Goal: Check status

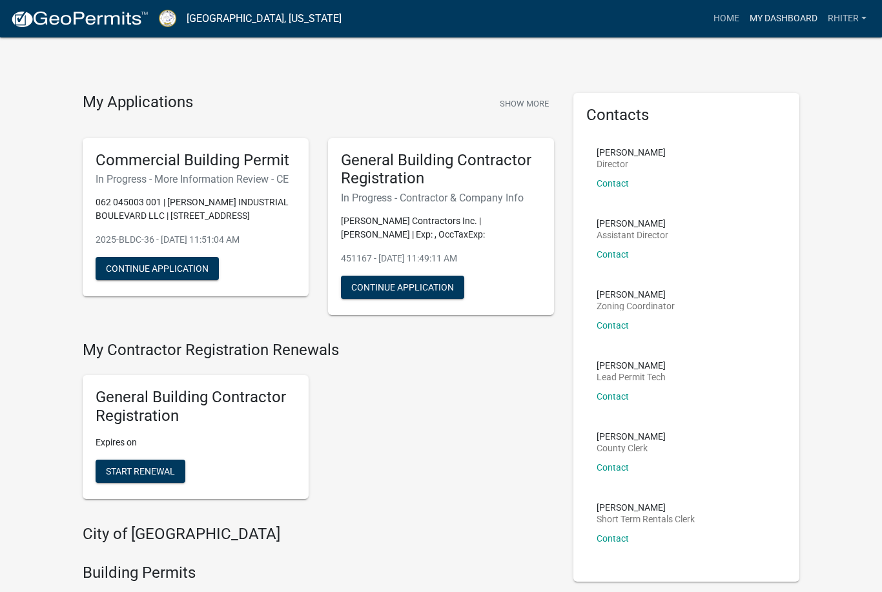
click at [755, 24] on link "My Dashboard" at bounding box center [783, 18] width 78 height 25
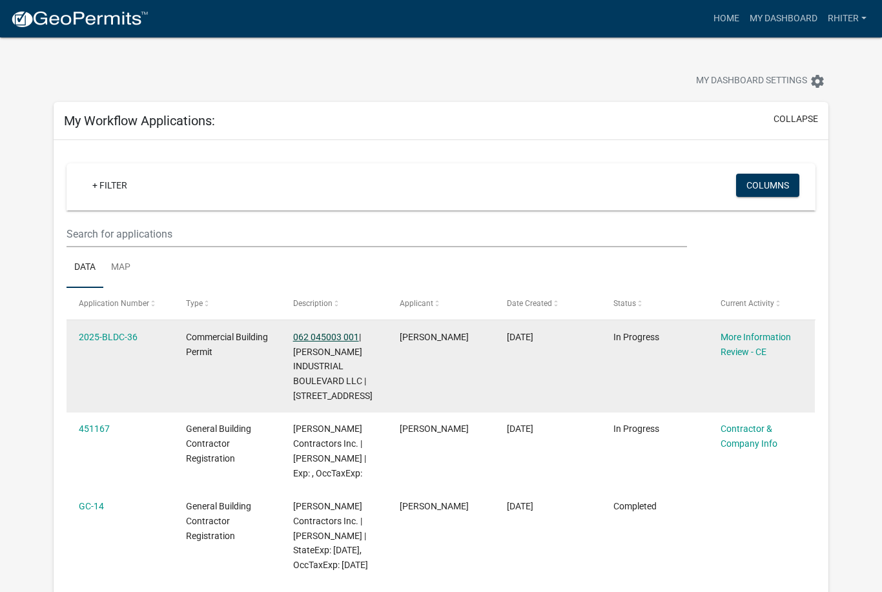
click at [345, 335] on link "062 045003 001" at bounding box center [326, 337] width 66 height 10
click at [125, 339] on link "2025-BLDC-36" at bounding box center [108, 337] width 59 height 10
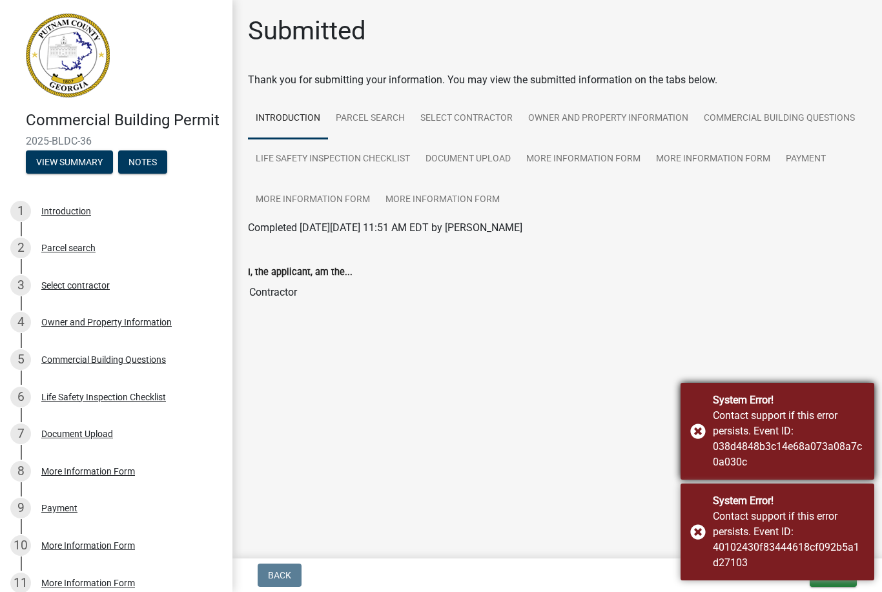
click at [698, 434] on div "System Error! Contact support if this error persists. Event ID: 038d4848b3c14e6…" at bounding box center [777, 431] width 194 height 97
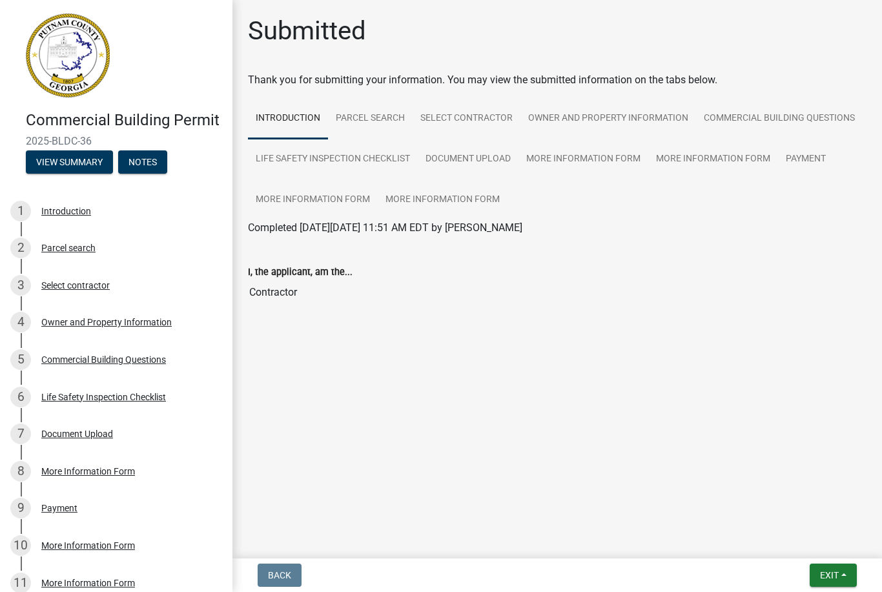
click at [700, 532] on main "Submitted Thank you for submitting your information. You may view the submitted…" at bounding box center [556, 276] width 649 height 553
